Goal: Task Accomplishment & Management: Manage account settings

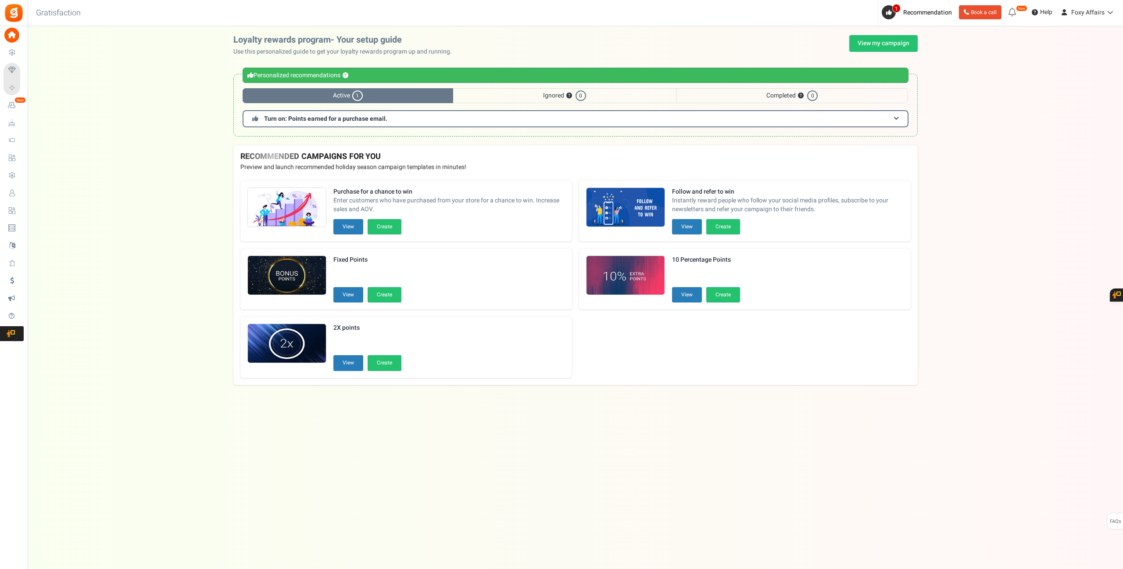
click at [994, 226] on div "Under maintenance we will be back soon We apologize for any inconvenience. The …" at bounding box center [576, 266] width 1096 height 481
click at [871, 42] on link "View my campaign" at bounding box center [883, 43] width 68 height 17
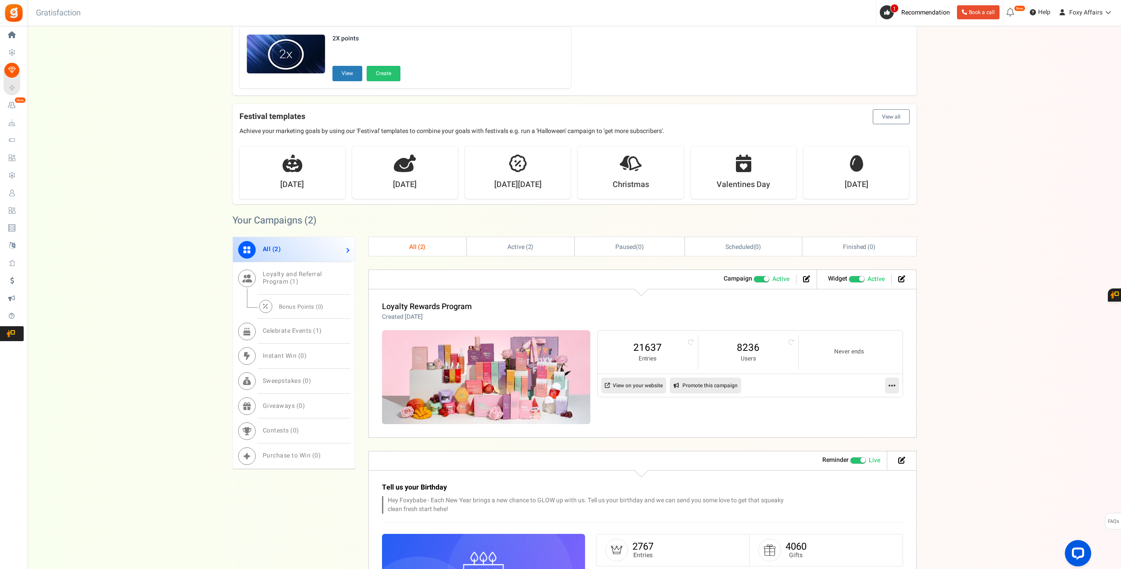
scroll to position [213, 0]
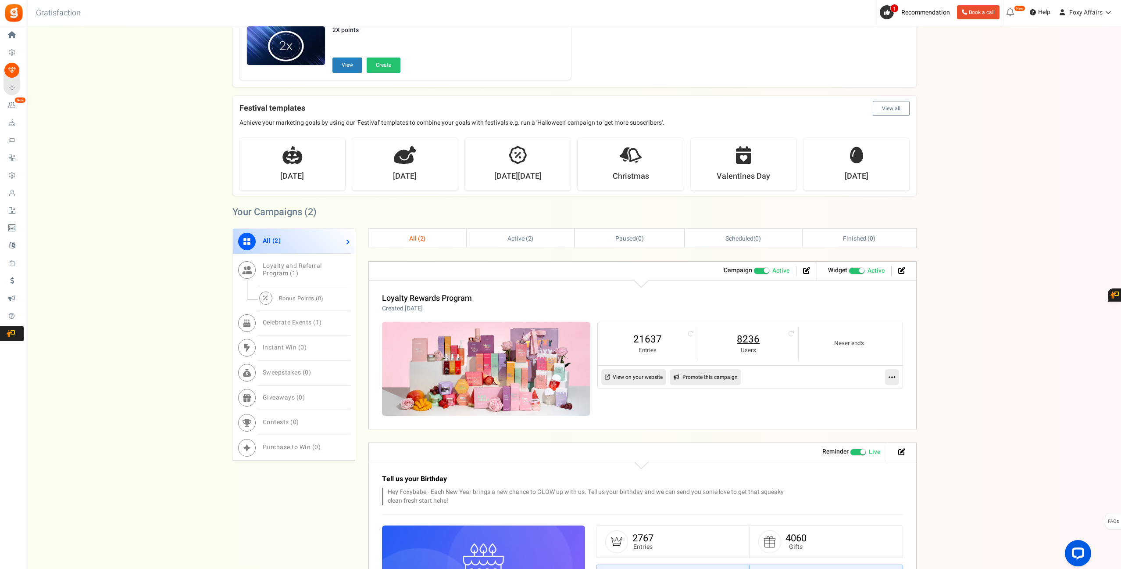
click at [752, 337] on link "8236" at bounding box center [748, 339] width 82 height 14
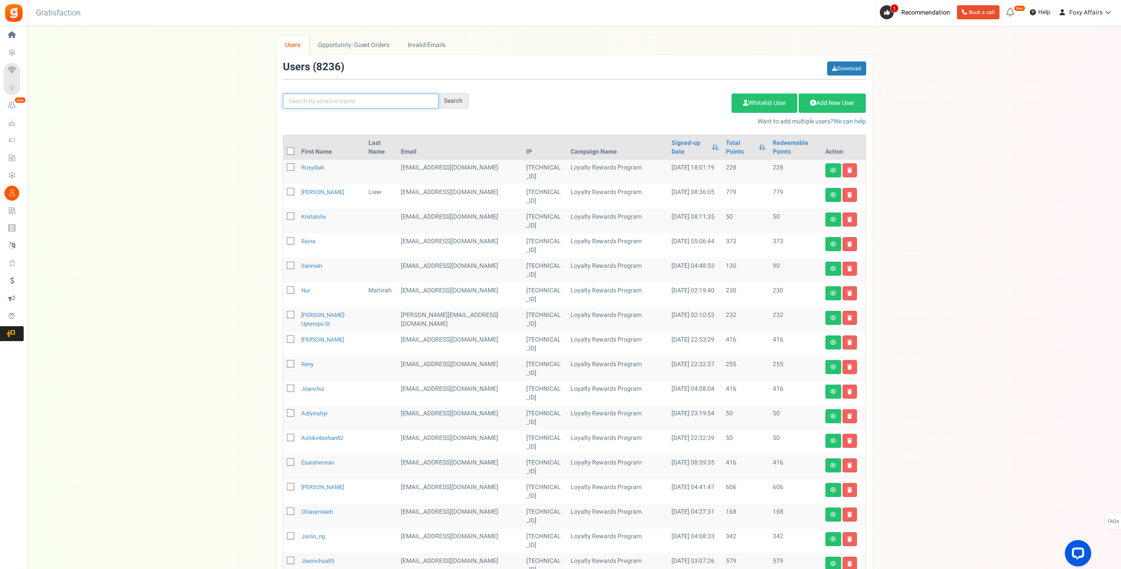
click at [362, 104] on input "text" at bounding box center [361, 100] width 156 height 15
paste input "[EMAIL_ADDRESS][DOMAIN_NAME]"
type input "[EMAIL_ADDRESS][DOMAIN_NAME]"
click at [454, 99] on div "Search" at bounding box center [454, 100] width 30 height 15
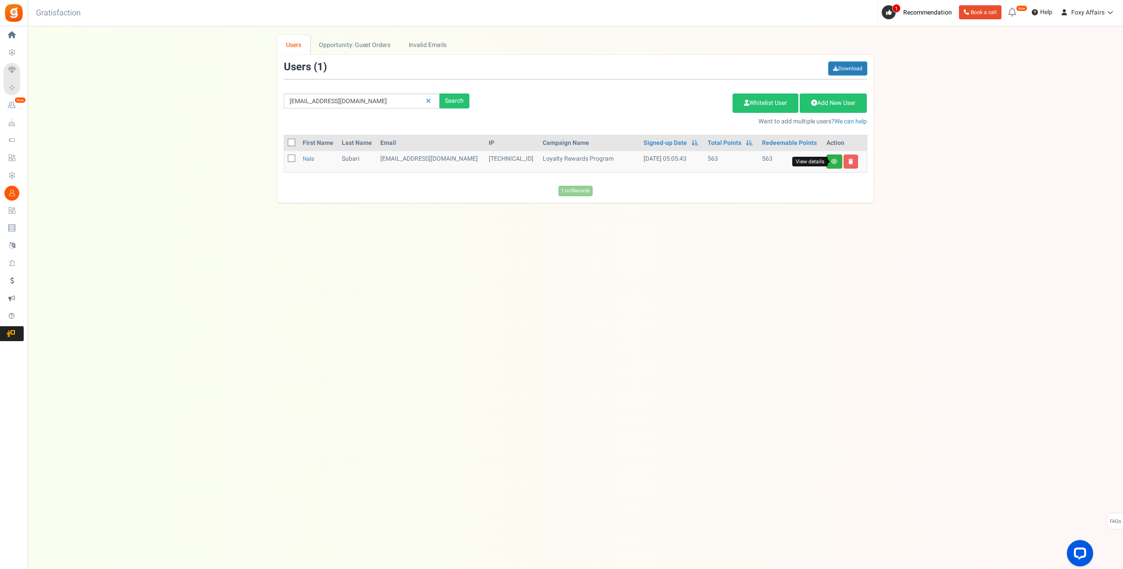
click at [836, 161] on icon at bounding box center [834, 161] width 6 height 5
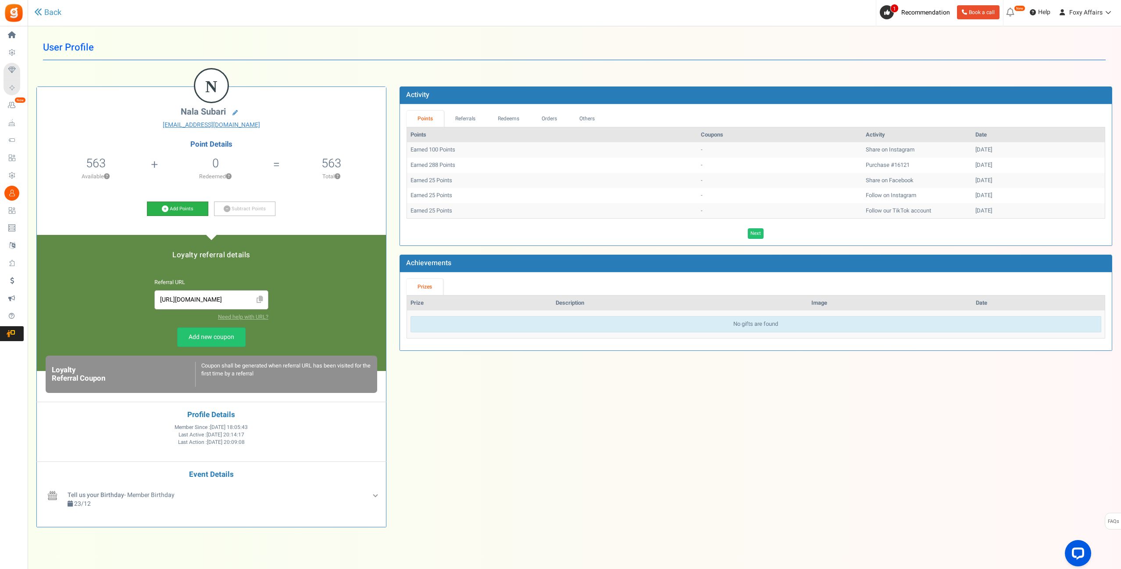
click at [165, 207] on icon at bounding box center [165, 208] width 7 height 7
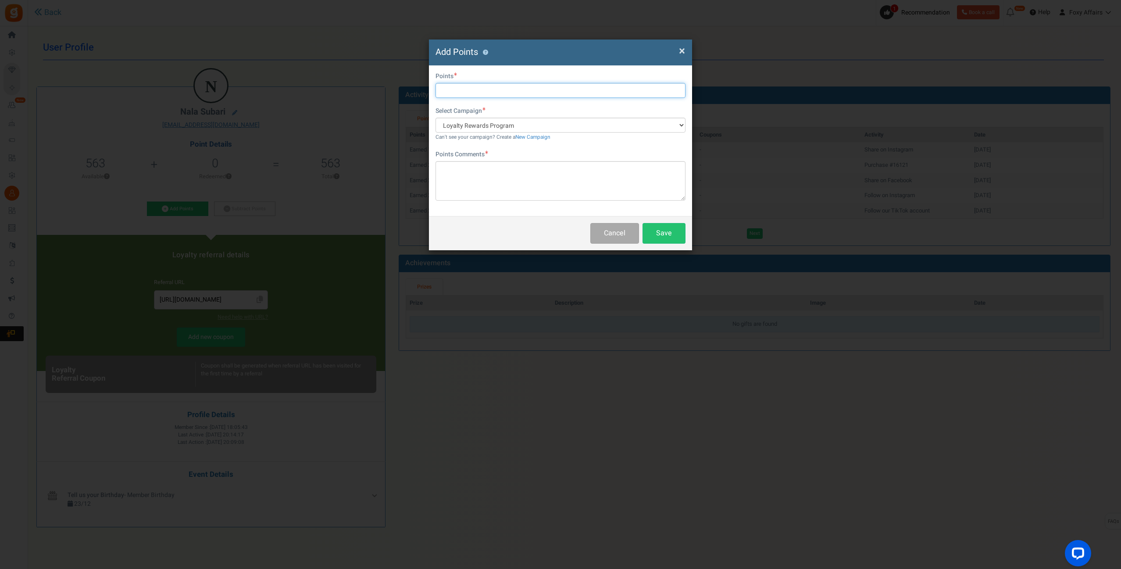
click at [476, 90] on input "text" at bounding box center [561, 90] width 250 height 15
type input "175"
click at [473, 179] on textarea at bounding box center [561, 180] width 250 height 39
type textarea "TikTok Order"
click at [675, 235] on button "Save" at bounding box center [664, 233] width 43 height 21
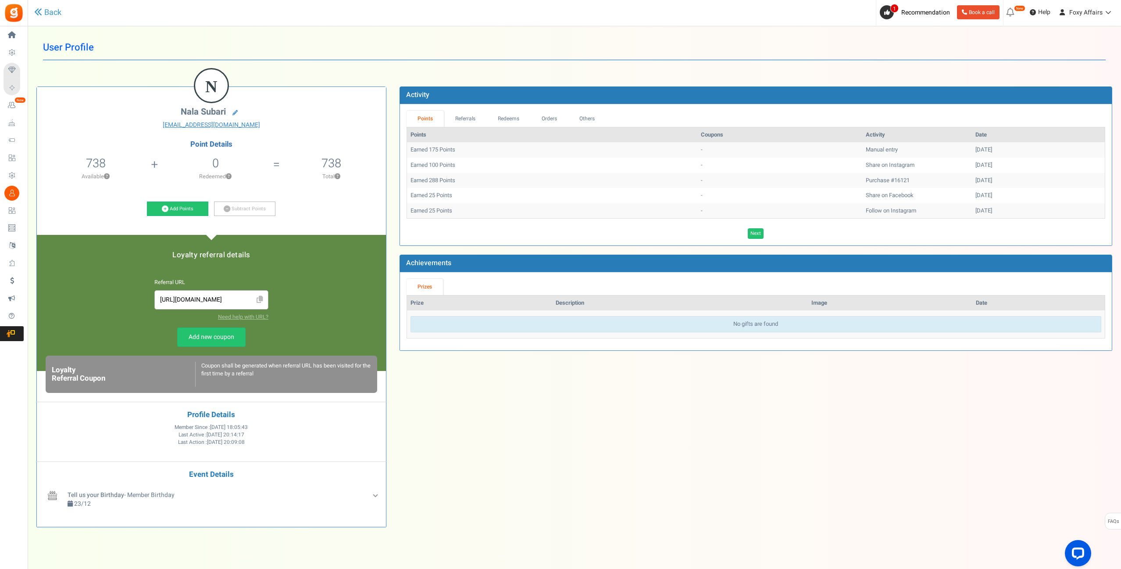
click at [660, 449] on div "N Nala Subari [EMAIL_ADDRESS][DOMAIN_NAME] Point Details 738 563 Redeemable 0 E…" at bounding box center [574, 304] width 1089 height 462
